Goal: Book appointment/travel/reservation

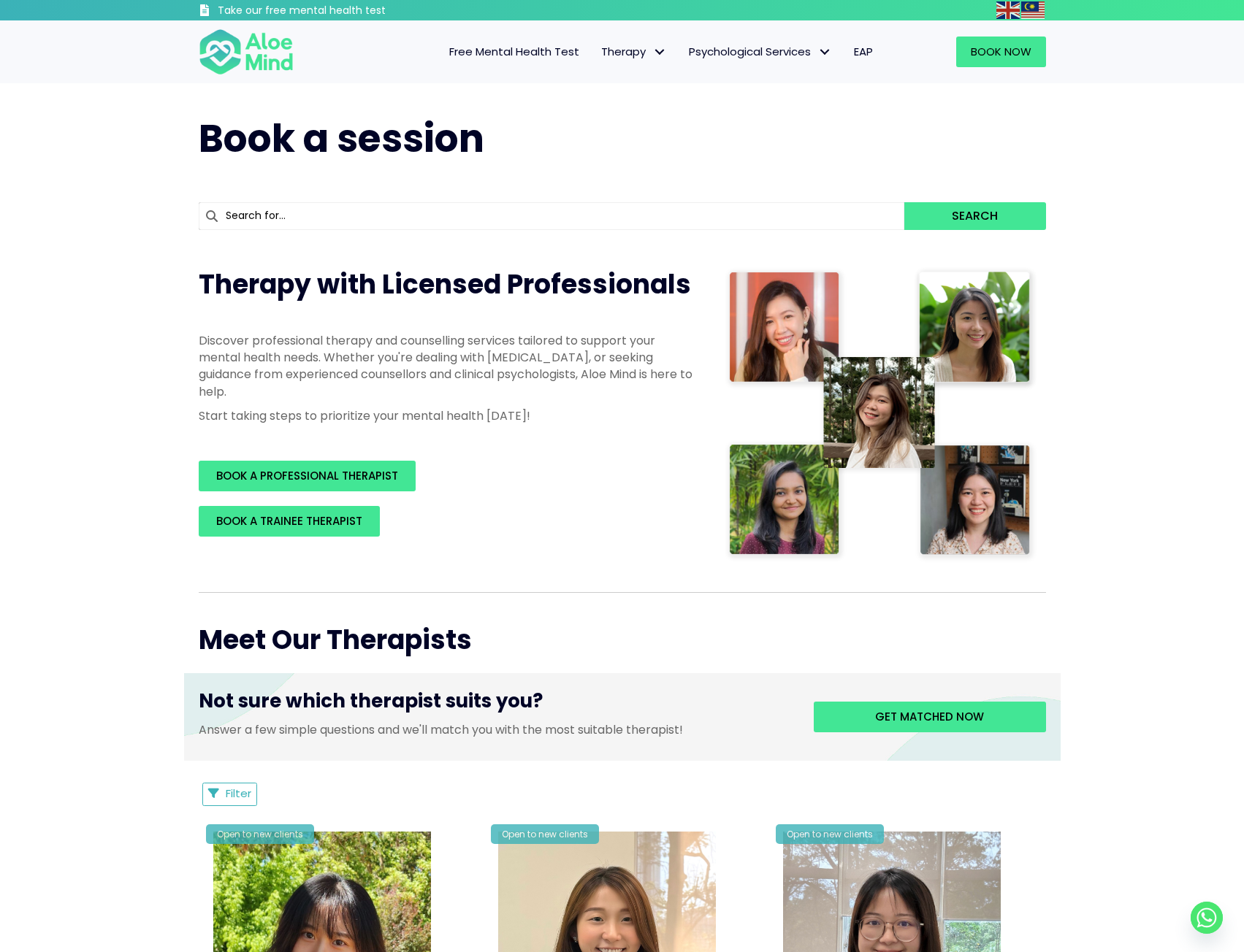
drag, startPoint x: 1101, startPoint y: 507, endPoint x: 1067, endPoint y: 19, distance: 489.2
click at [1018, 57] on span "Book Now" at bounding box center [1000, 51] width 61 height 15
click at [630, 85] on span "Individual therapy" at bounding box center [649, 81] width 95 height 15
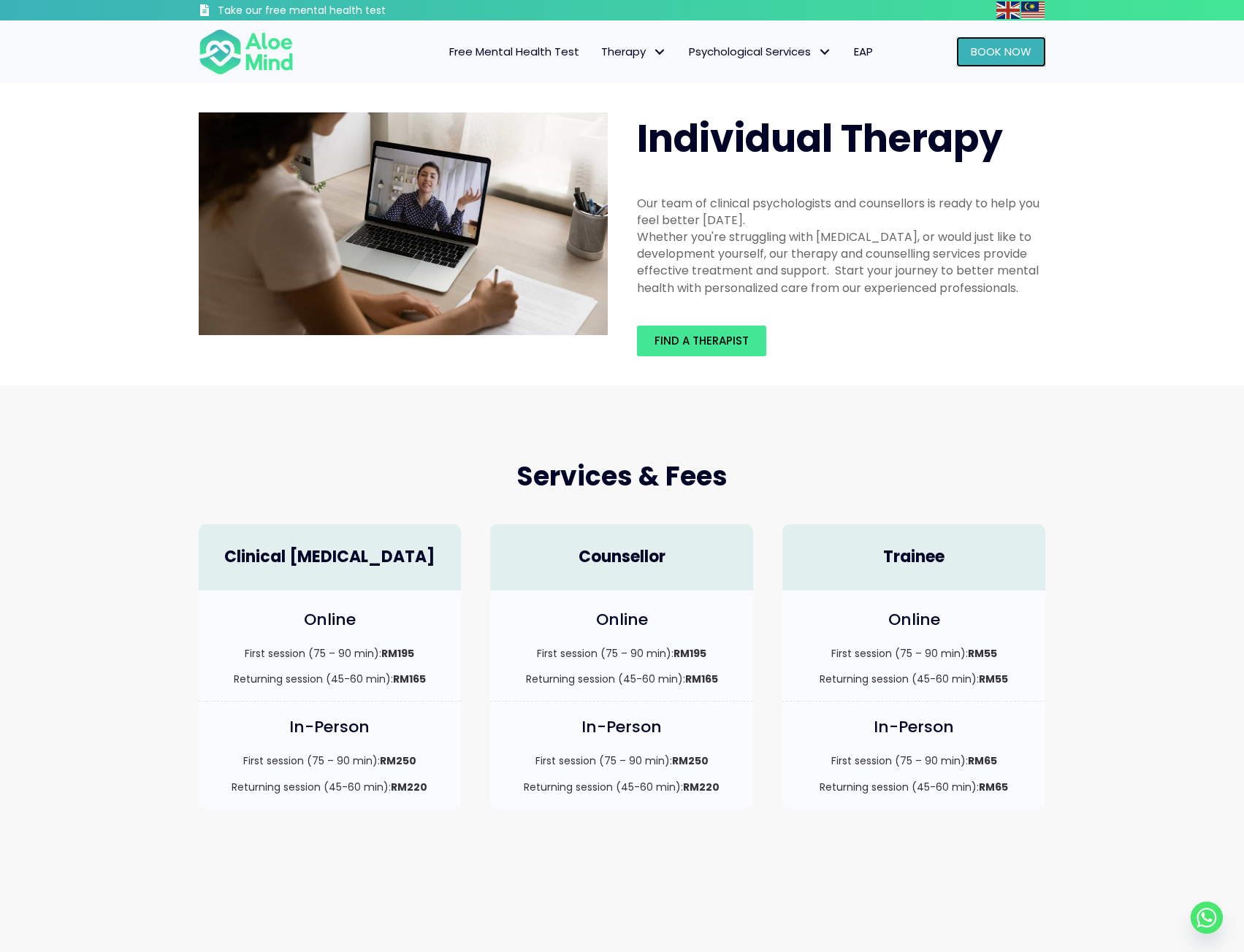
click at [960, 52] on link "Book Now" at bounding box center [1001, 52] width 90 height 31
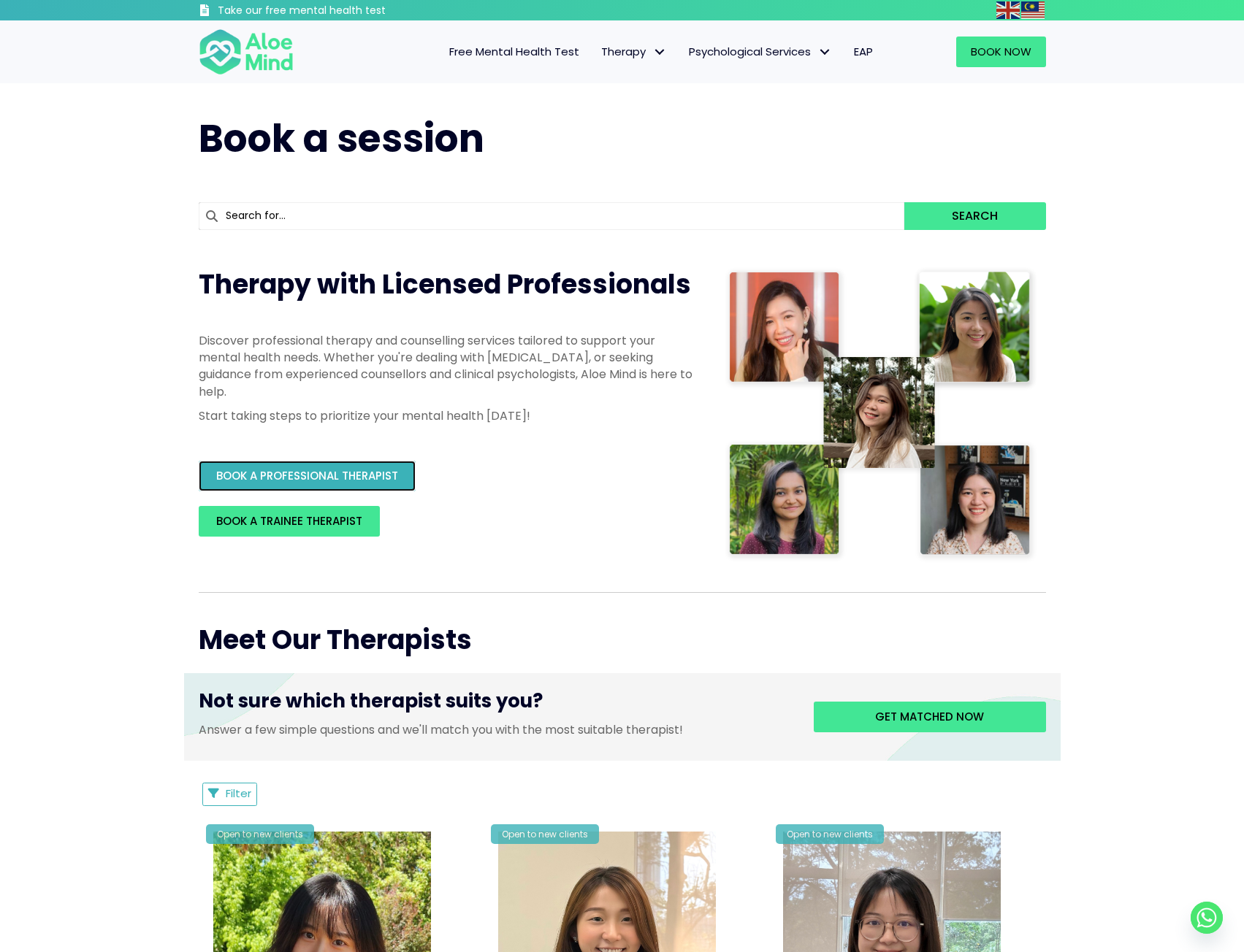
click at [353, 489] on link "BOOK A PROFESSIONAL THERAPIST" at bounding box center [307, 476] width 217 height 31
